Goal: Information Seeking & Learning: Learn about a topic

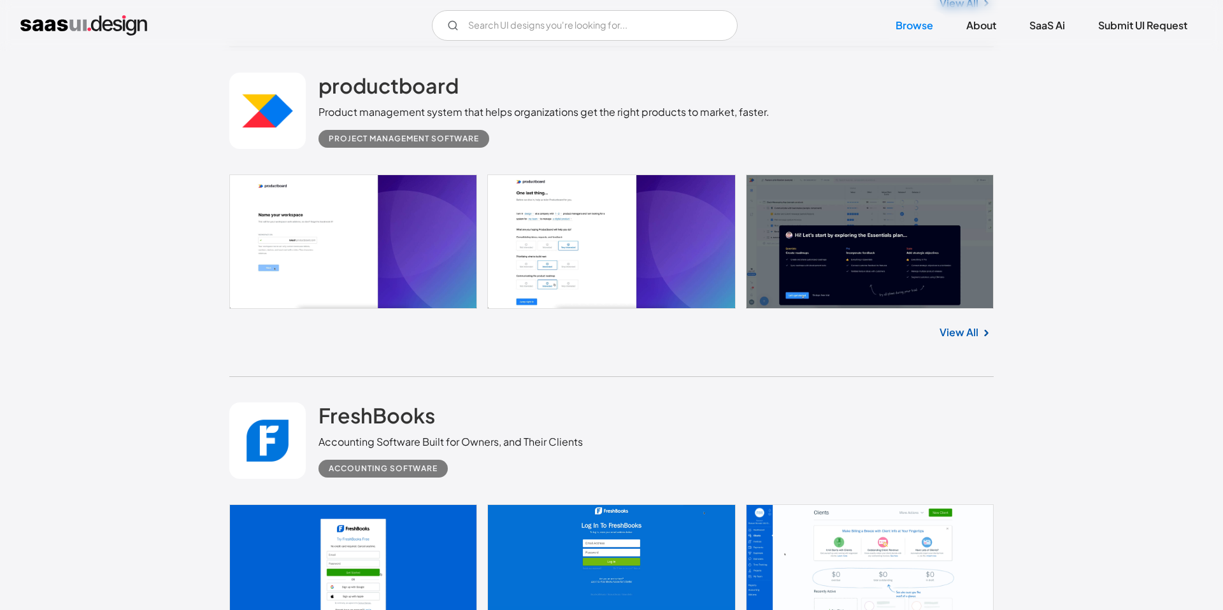
scroll to position [1789, 0]
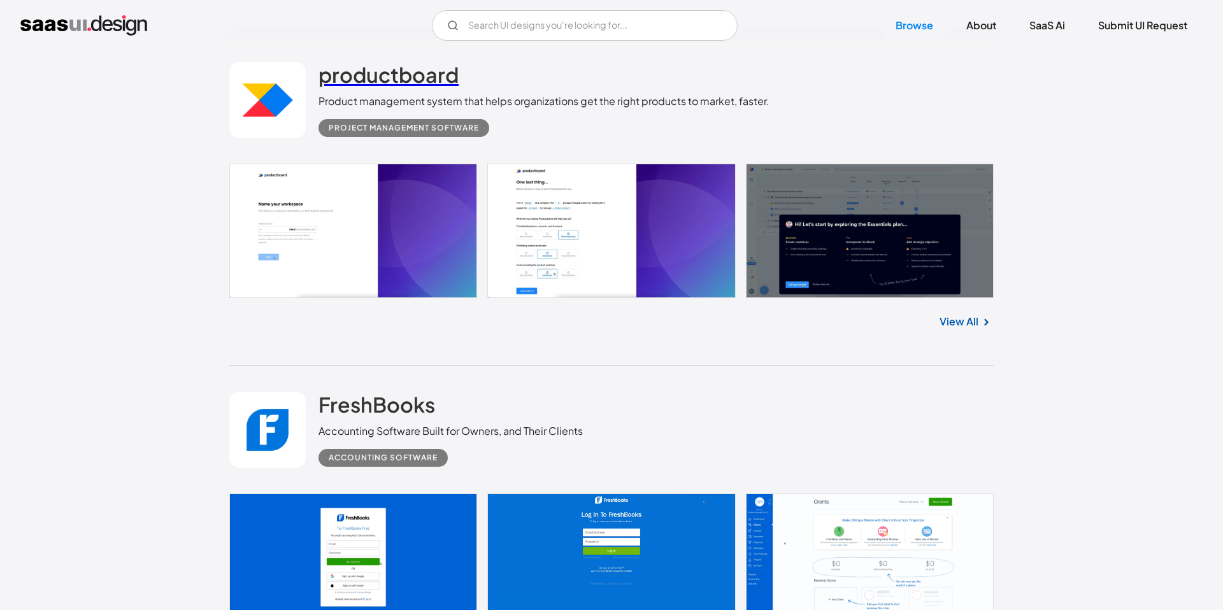
click at [418, 86] on h2 "productboard" at bounding box center [388, 74] width 140 height 25
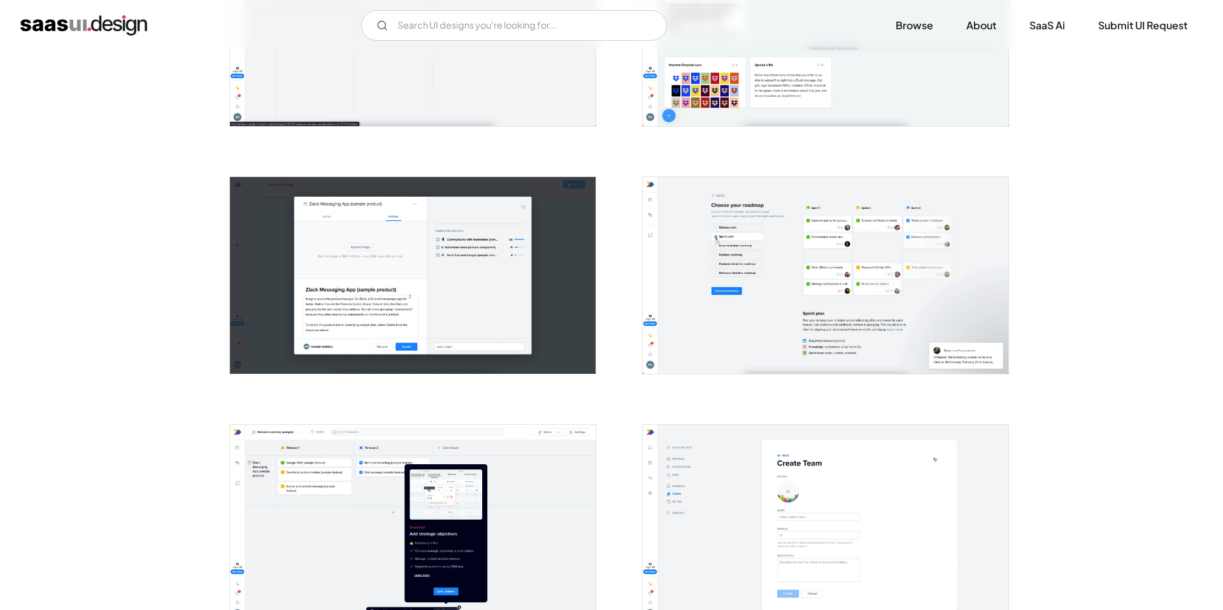
scroll to position [1295, 0]
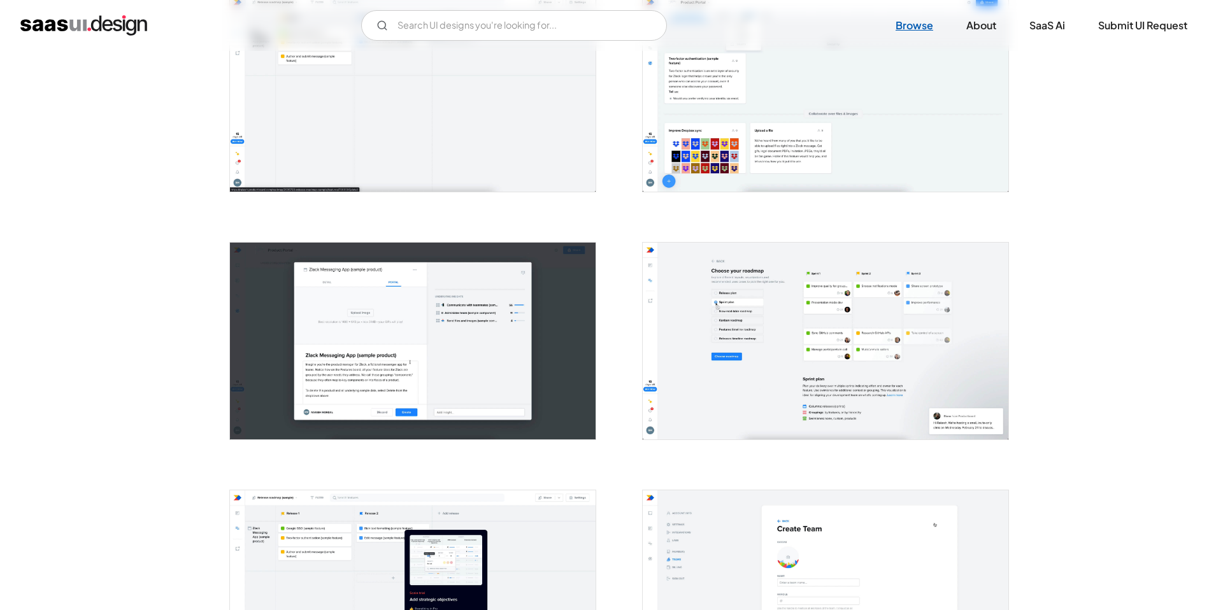
click at [909, 28] on link "Browse" at bounding box center [914, 25] width 68 height 28
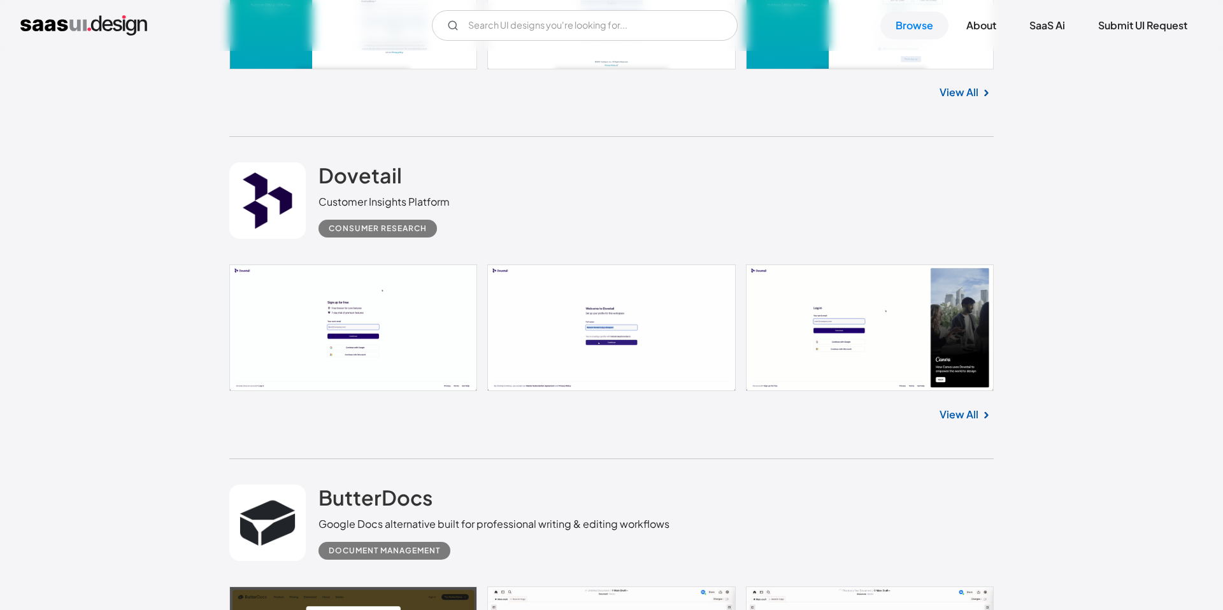
scroll to position [2771, 0]
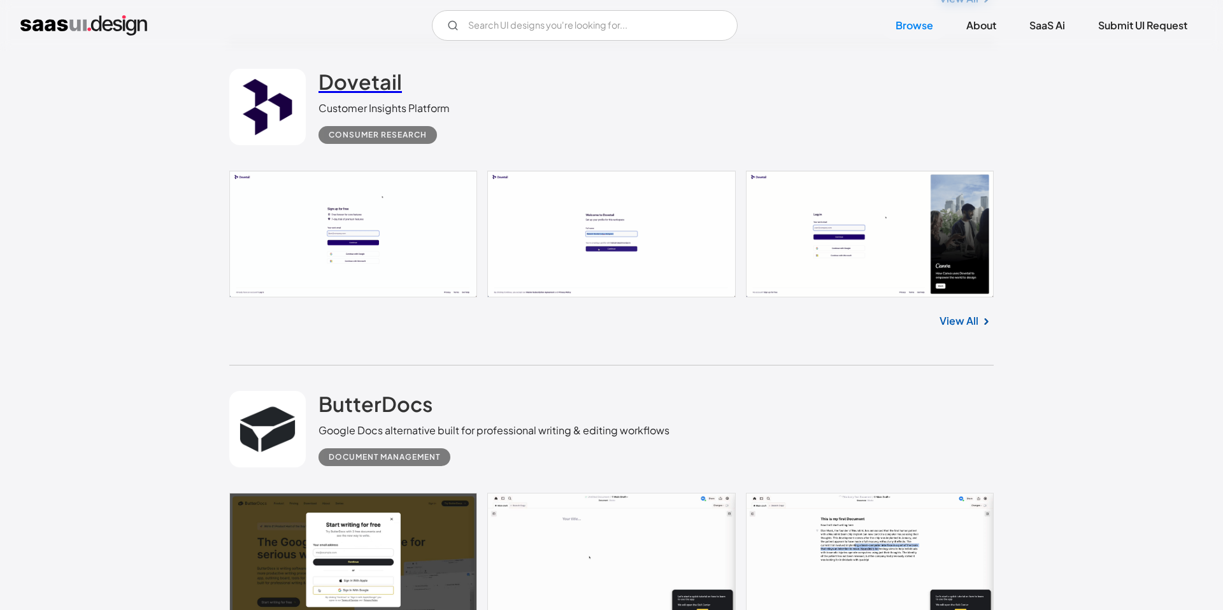
click at [374, 80] on h2 "Dovetail" at bounding box center [359, 81] width 83 height 25
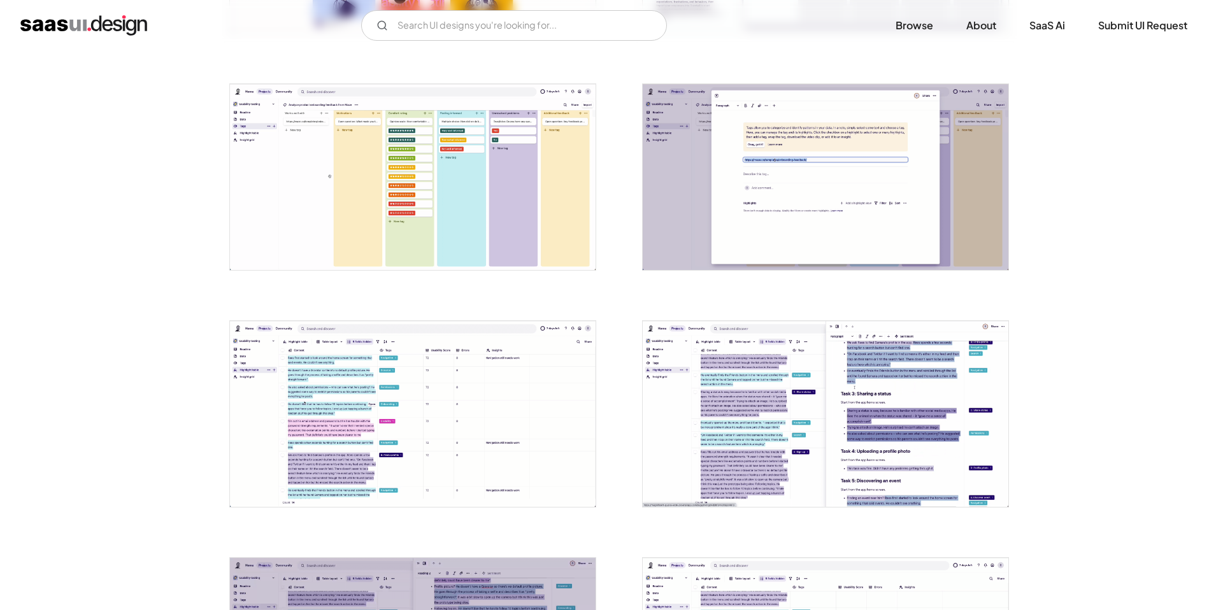
scroll to position [1345, 0]
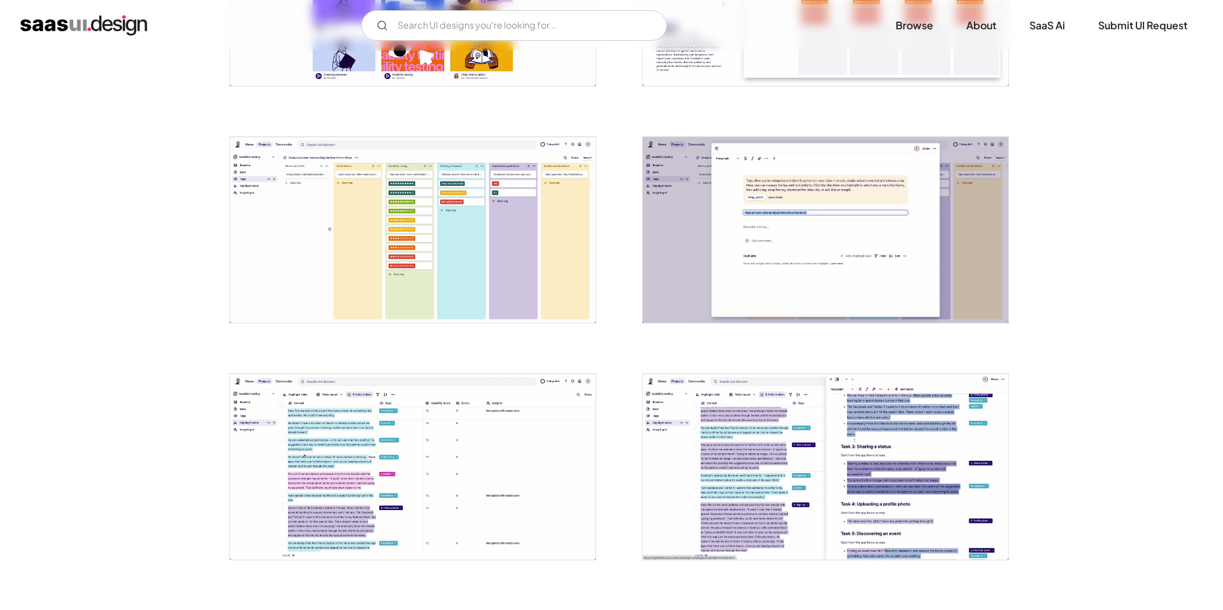
click at [301, 232] on img "open lightbox" at bounding box center [413, 230] width 366 height 186
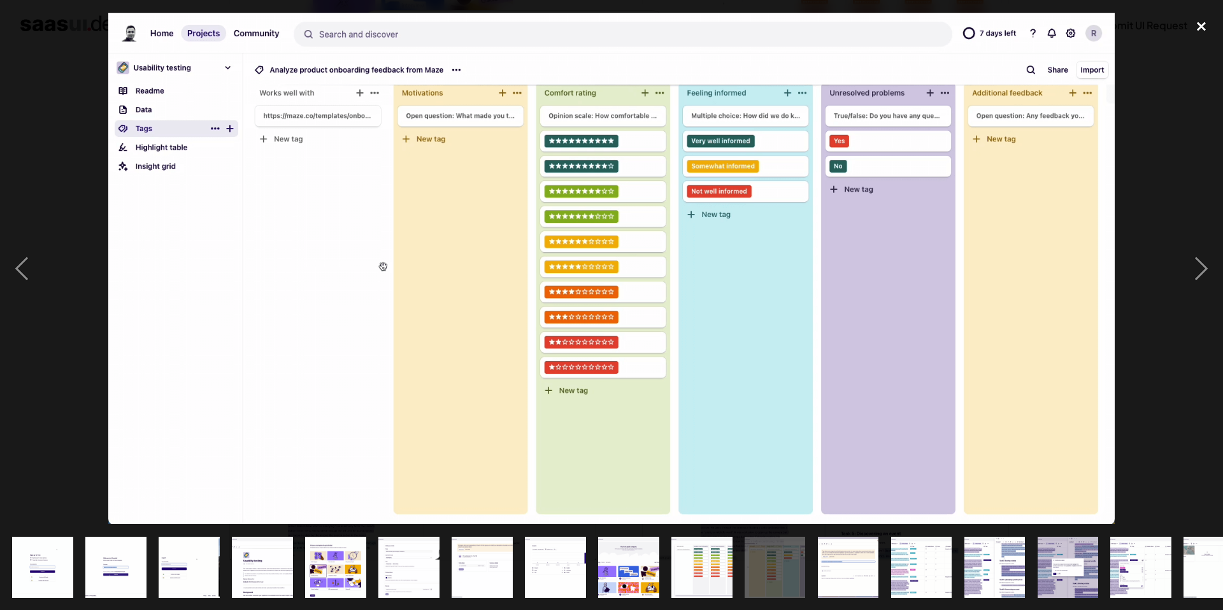
click at [1201, 22] on div "close lightbox" at bounding box center [1200, 26] width 43 height 28
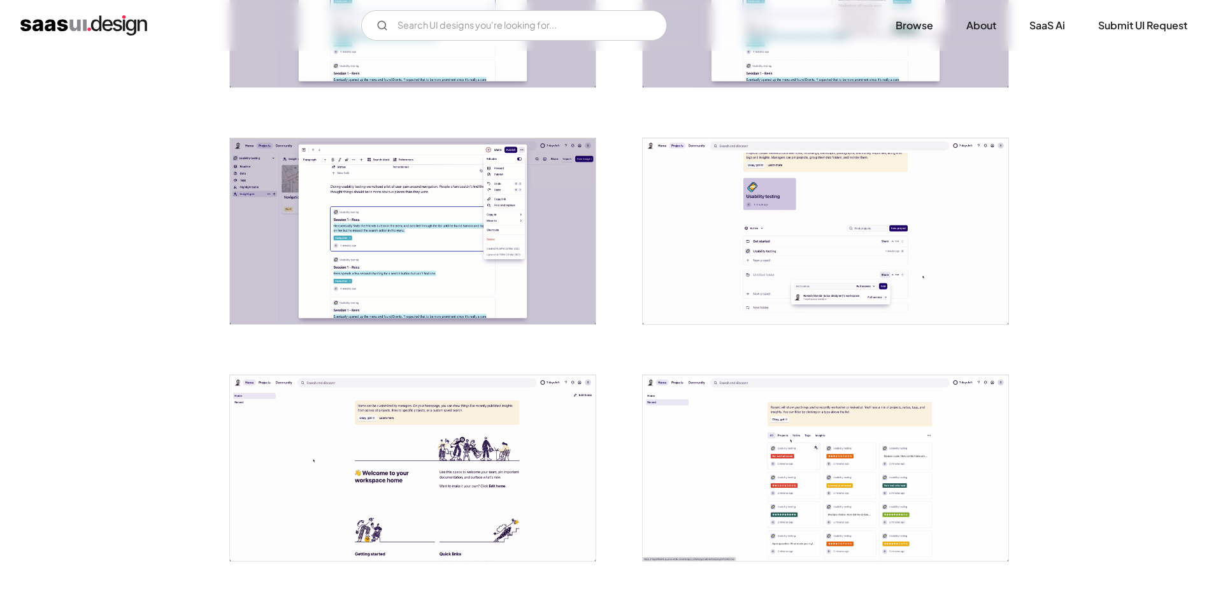
scroll to position [2843, 0]
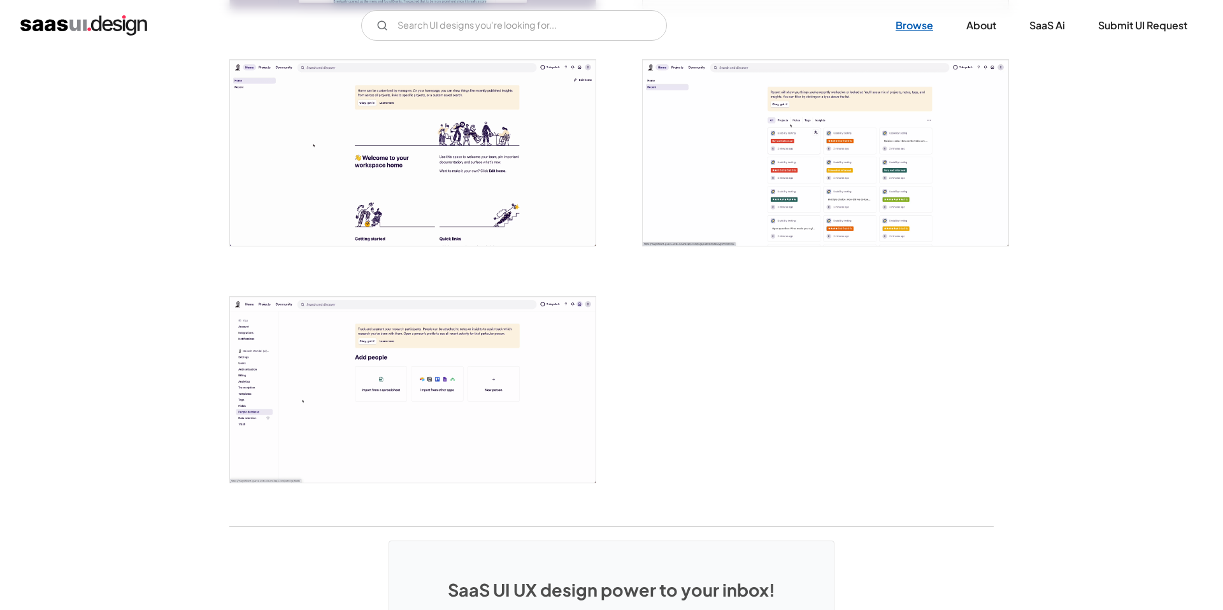
click at [914, 25] on link "Browse" at bounding box center [914, 25] width 68 height 28
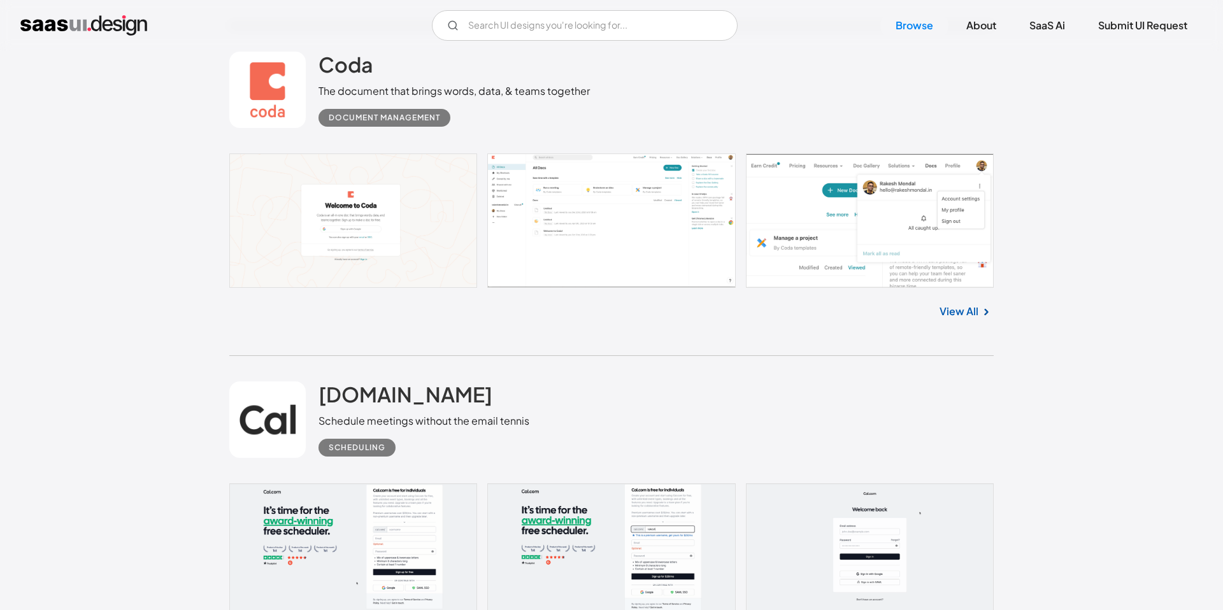
scroll to position [3443, 0]
click at [826, 233] on link at bounding box center [611, 219] width 764 height 134
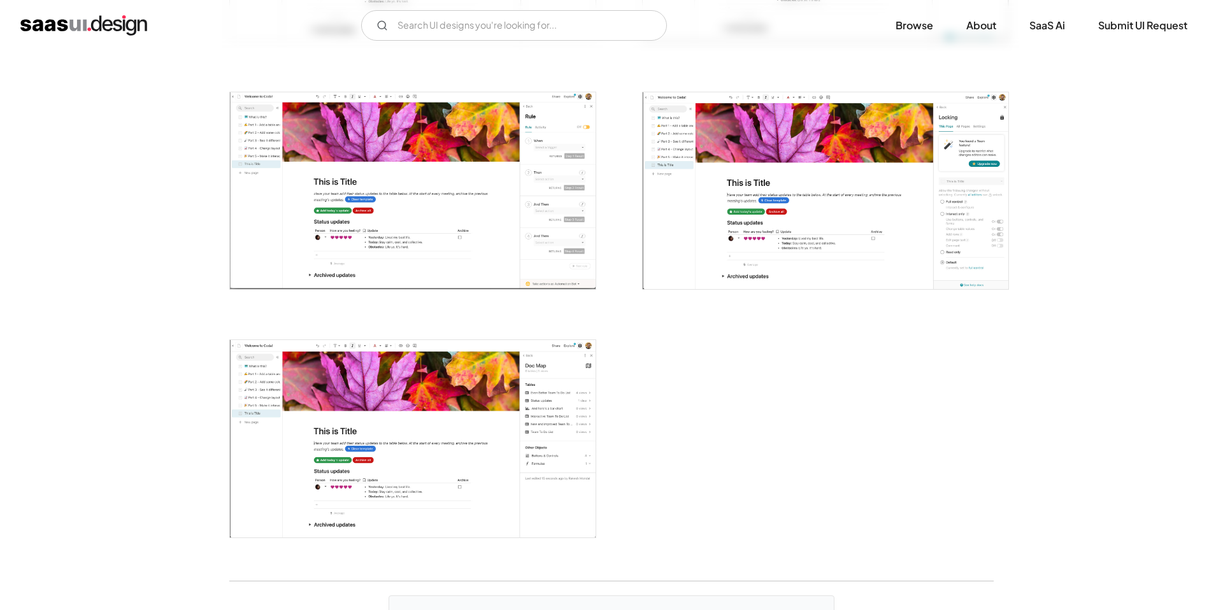
scroll to position [2944, 0]
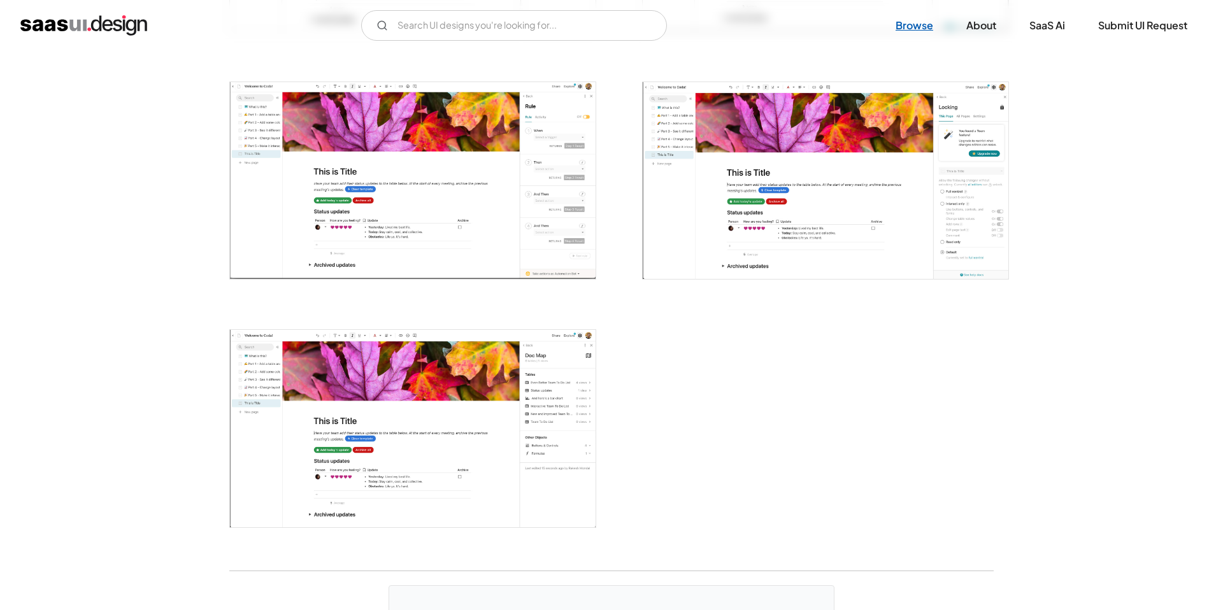
click at [915, 22] on link "Browse" at bounding box center [914, 25] width 68 height 28
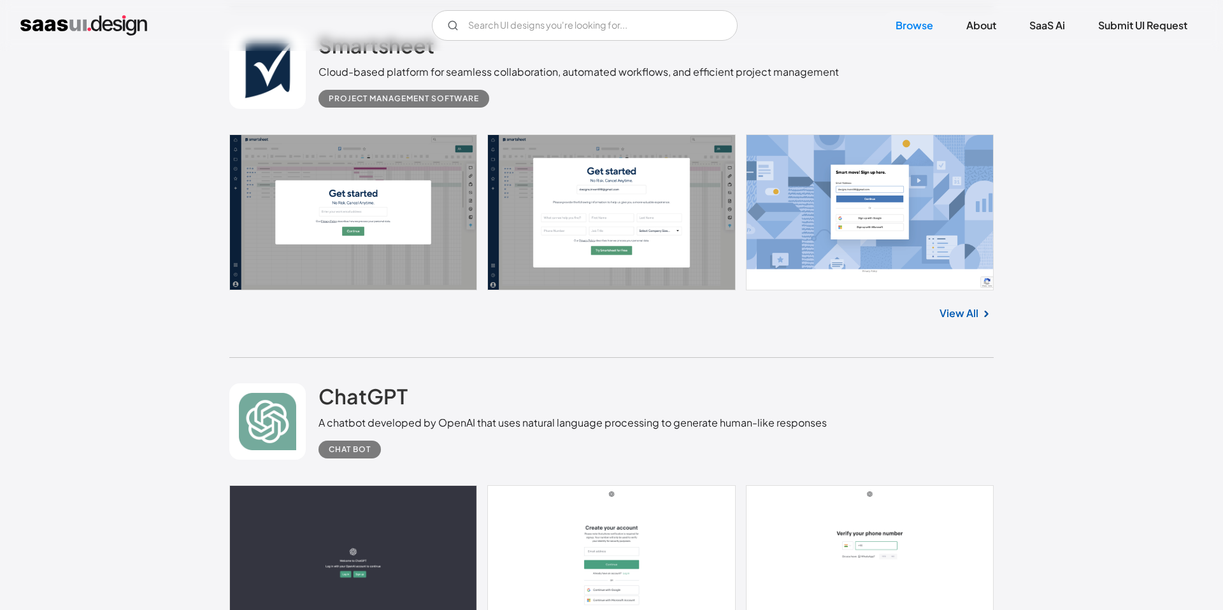
scroll to position [8842, 0]
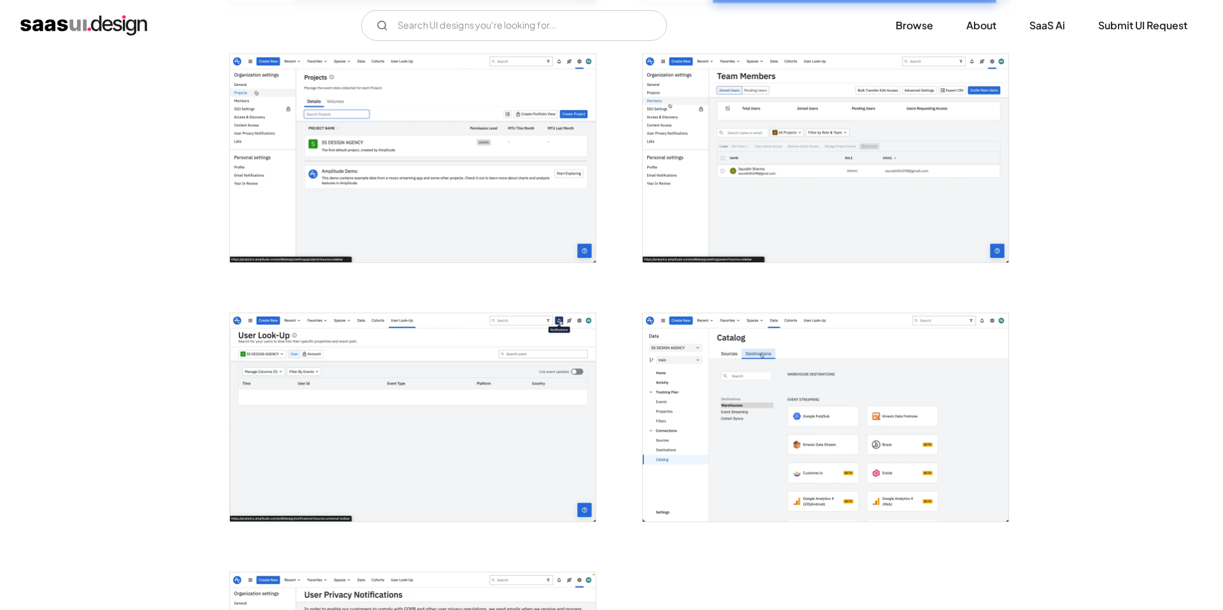
scroll to position [2575, 0]
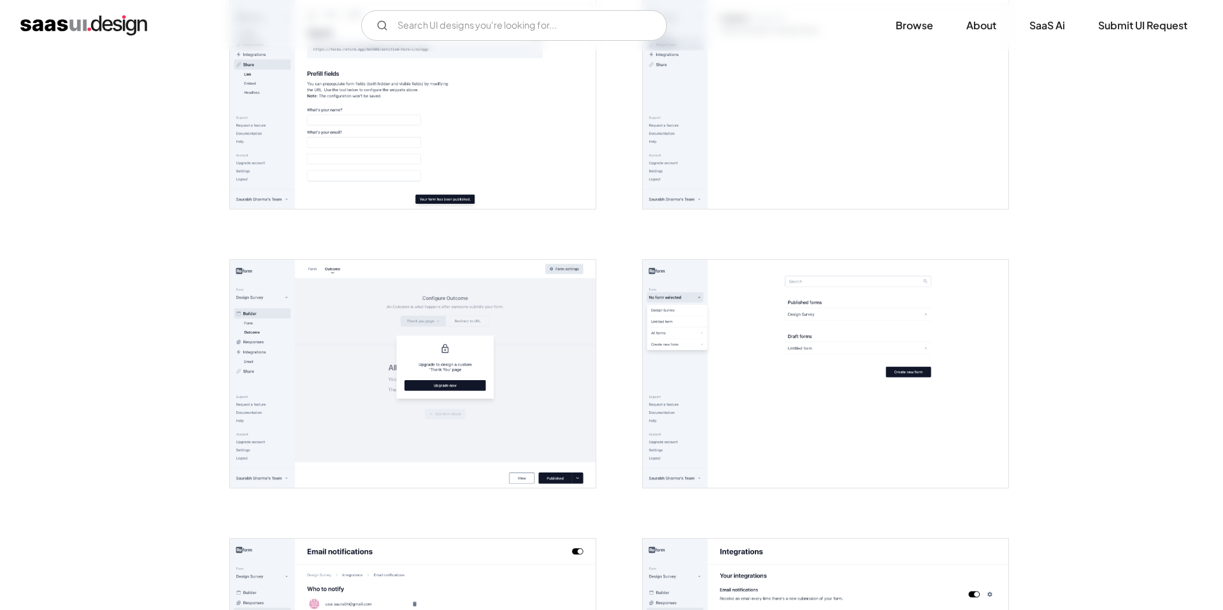
scroll to position [1719, 0]
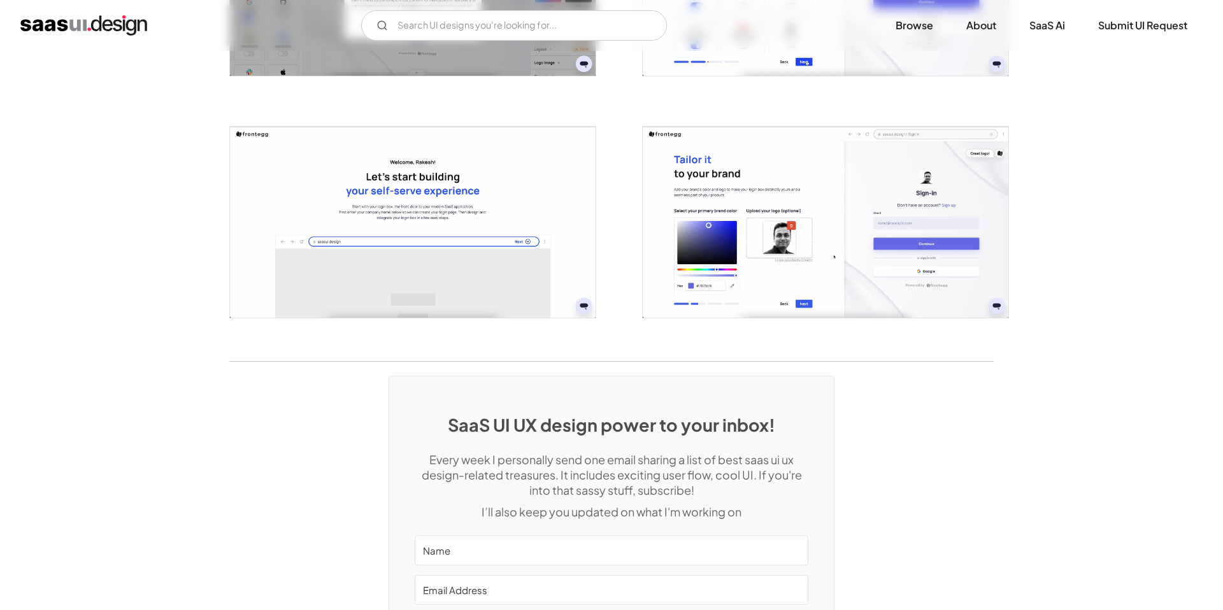
scroll to position [2913, 0]
